Goal: Navigation & Orientation: Understand site structure

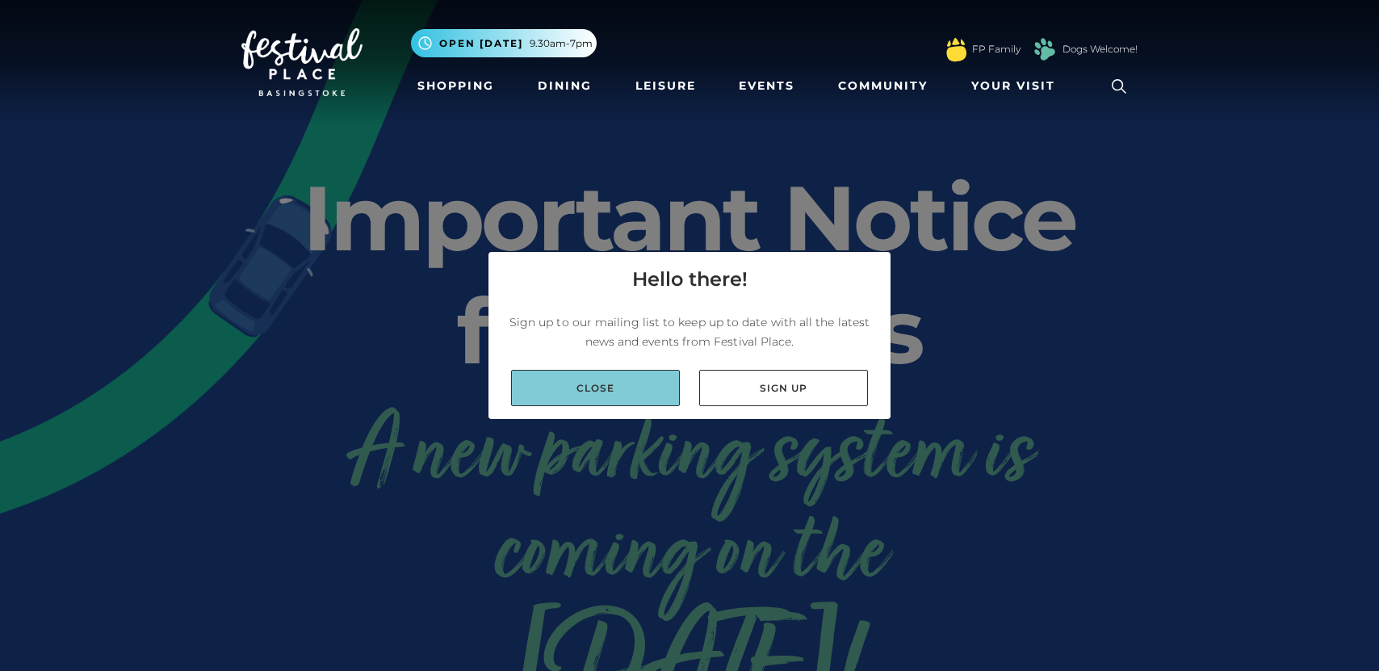
click at [567, 381] on link "Close" at bounding box center [595, 388] width 169 height 36
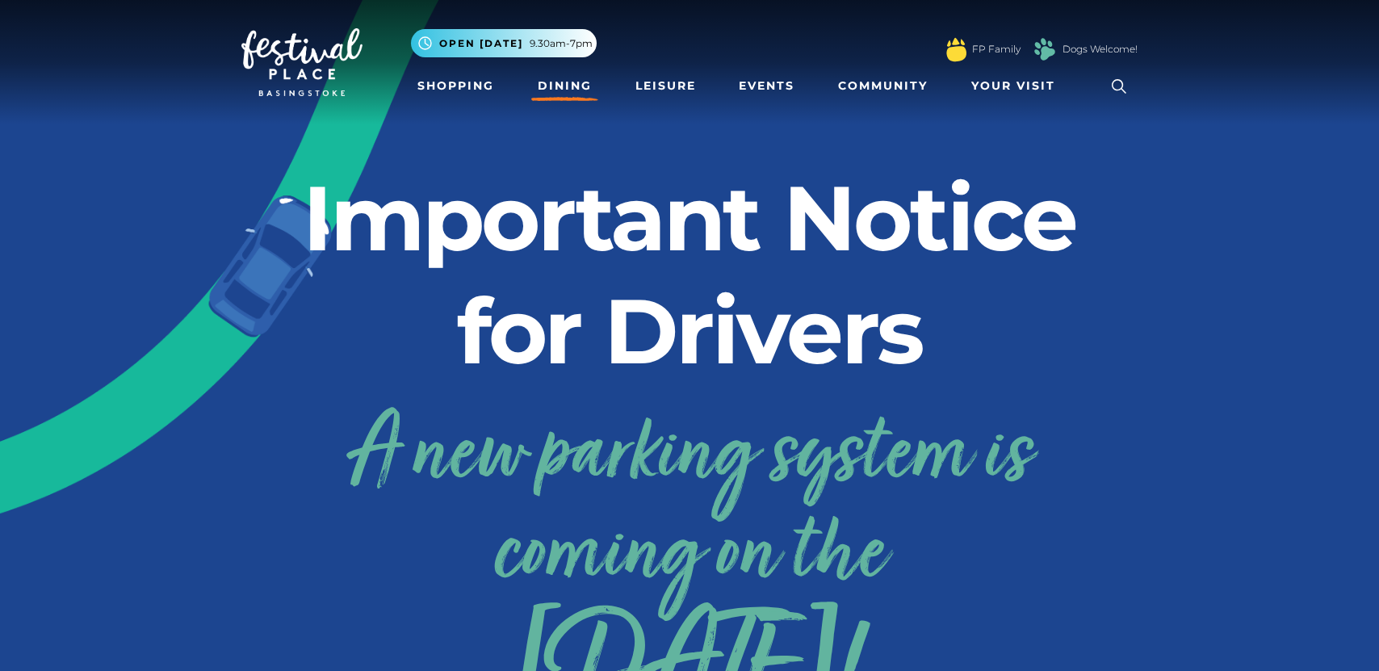
click at [588, 80] on link "Dining" at bounding box center [564, 86] width 67 height 30
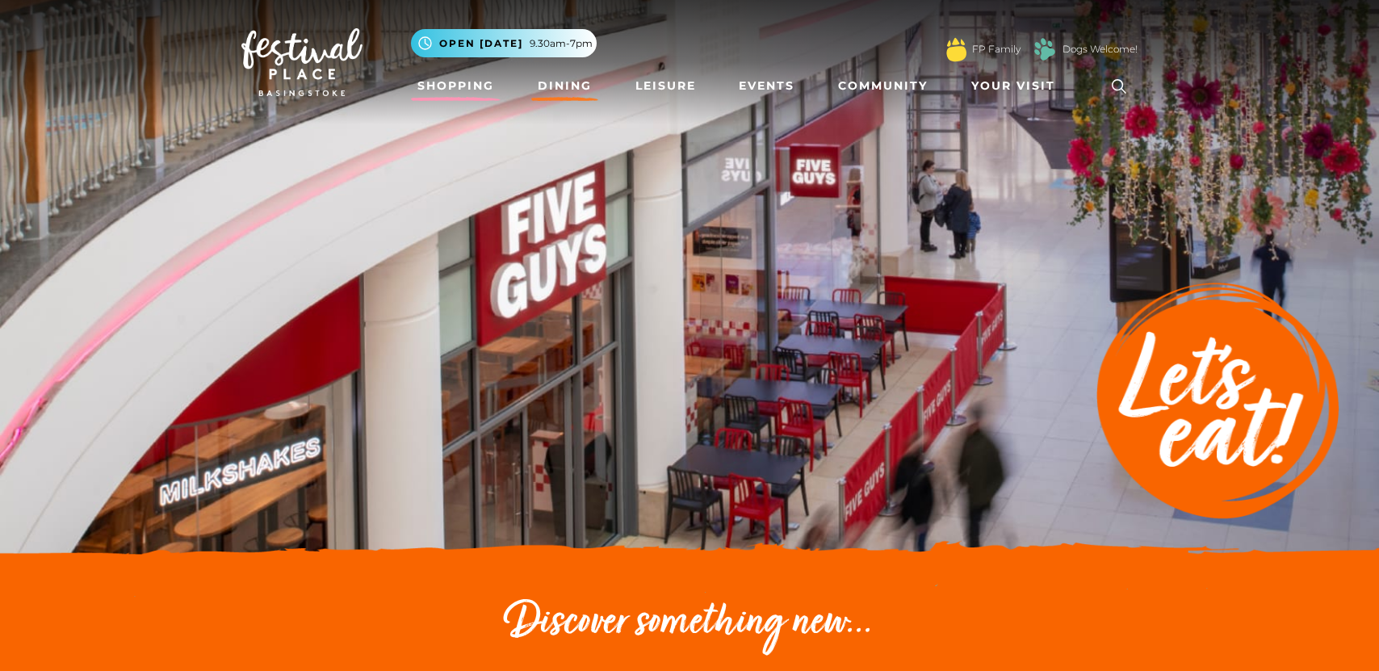
click at [459, 85] on link "Shopping" at bounding box center [456, 86] width 90 height 30
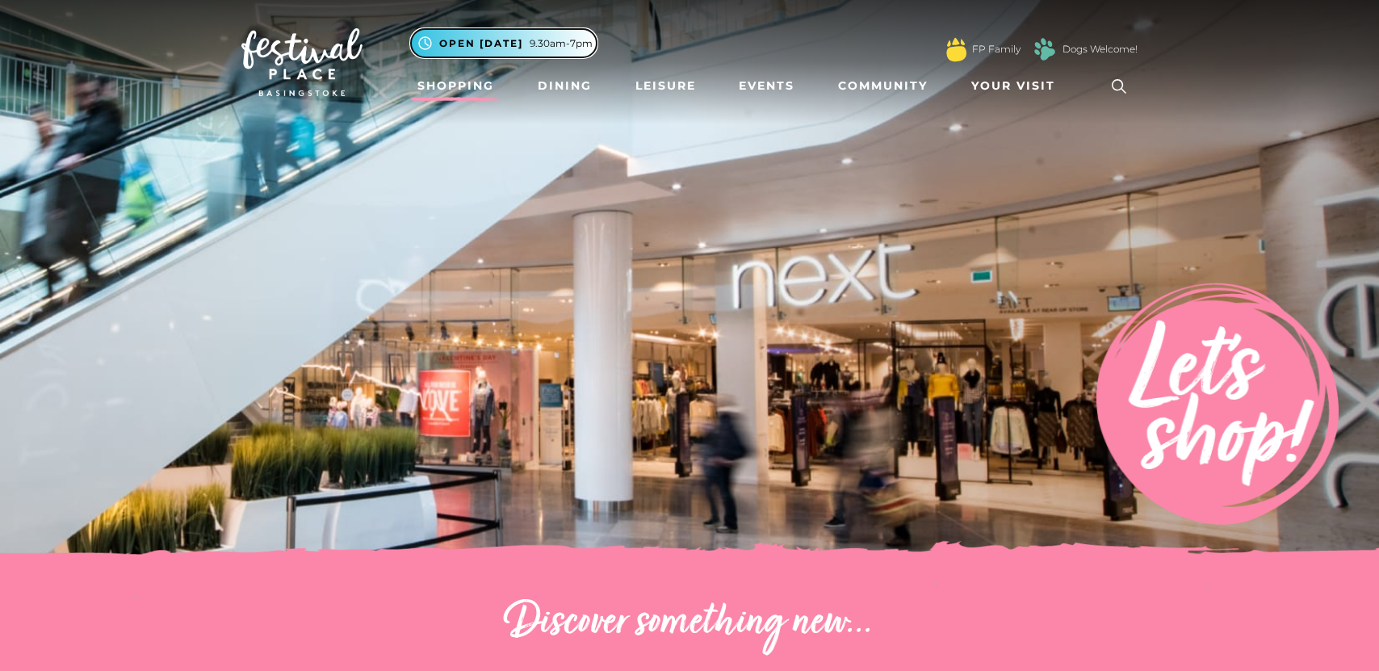
click at [534, 41] on span "9.30am-7pm" at bounding box center [561, 43] width 63 height 15
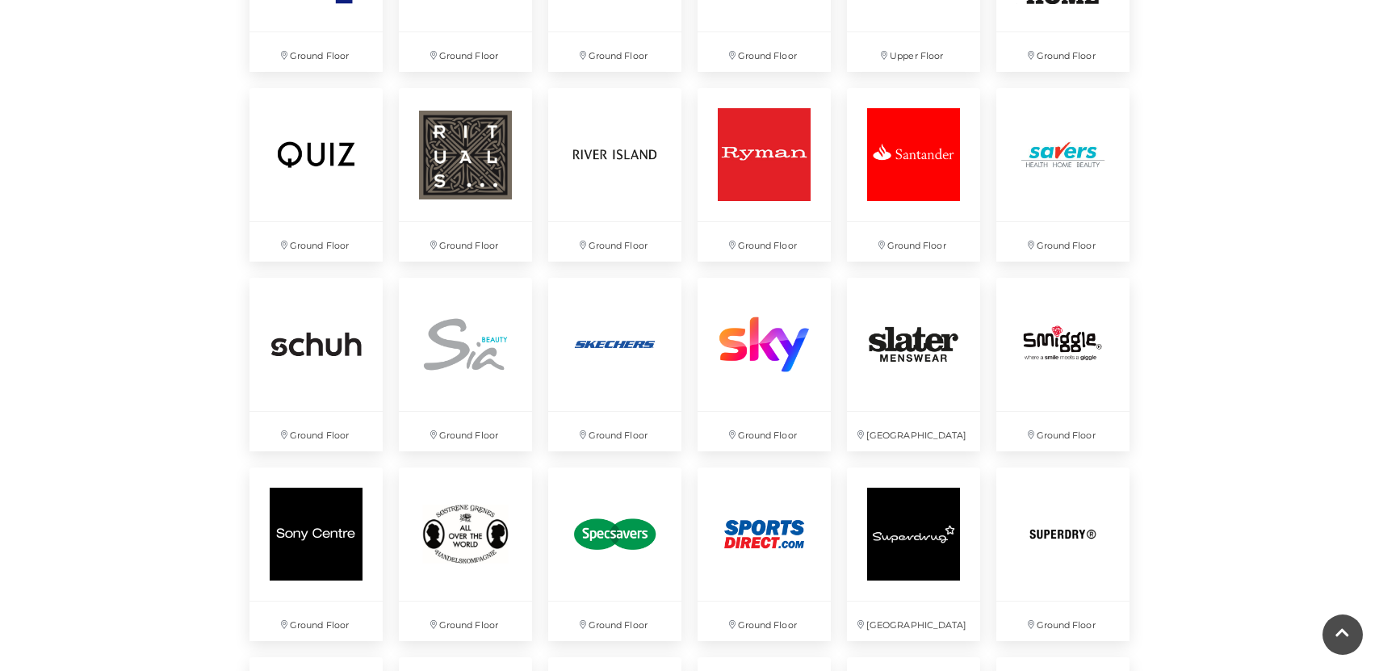
scroll to position [3400, 0]
